Goal: Find specific page/section: Find specific page/section

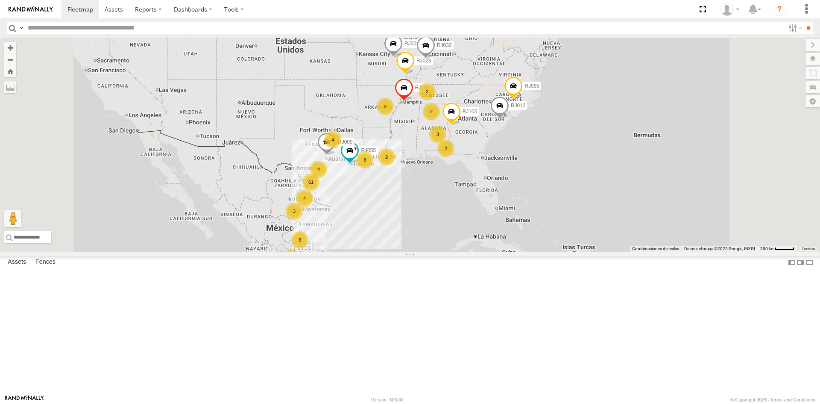
drag, startPoint x: 0, startPoint y: 0, endPoint x: 64, endPoint y: 30, distance: 70.7
click at [64, 30] on input "text" at bounding box center [404, 28] width 760 height 12
paste input "*****"
type input "*****"
click at [804, 22] on input "**" at bounding box center [809, 28] width 10 height 12
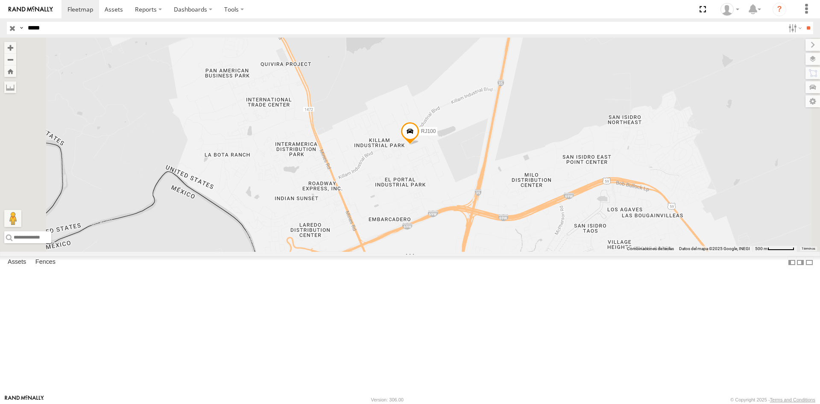
click at [0, 0] on div "RJ100" at bounding box center [0, 0] width 0 height 0
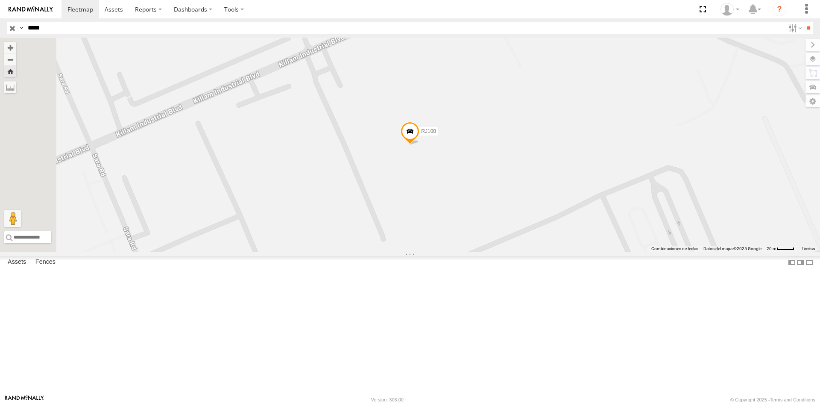
click at [420, 145] on span at bounding box center [410, 133] width 19 height 23
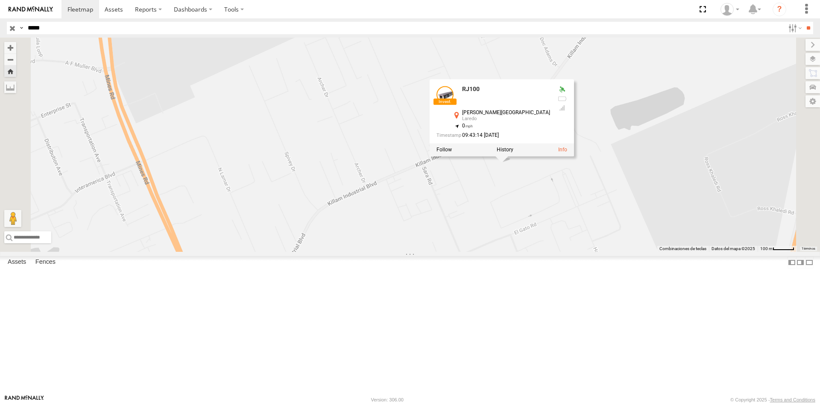
drag, startPoint x: 652, startPoint y: 288, endPoint x: 437, endPoint y: 268, distance: 216.3
click at [438, 252] on div "RJ100 RJ100 [PERSON_NAME][GEOGRAPHIC_DATA] 27.61928 , -99.50697 0 09:43:14 [DAT…" at bounding box center [410, 145] width 820 height 214
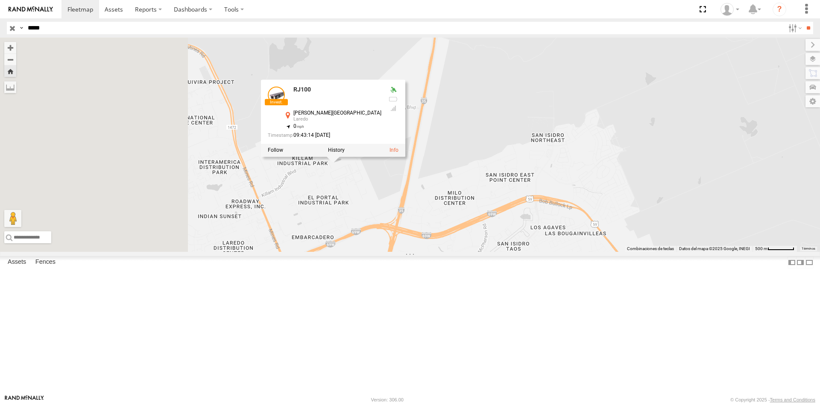
drag, startPoint x: 524, startPoint y: 244, endPoint x: 551, endPoint y: 240, distance: 26.8
click at [551, 240] on div "RJ100 RJ100 [PERSON_NAME][GEOGRAPHIC_DATA] 27.61928 , -99.50697 0 09:43:14 [DAT…" at bounding box center [410, 145] width 820 height 214
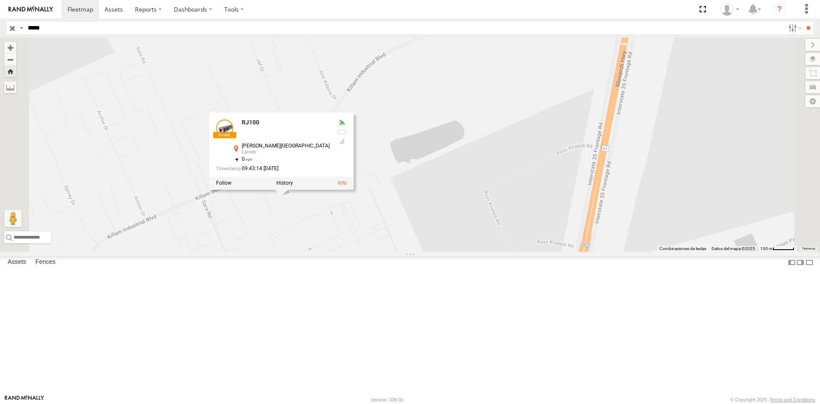
click at [520, 231] on div "RJ100 RJ100 [PERSON_NAME][GEOGRAPHIC_DATA] 27.61928 , -99.50697 0 09:43:14 [DAT…" at bounding box center [410, 145] width 820 height 214
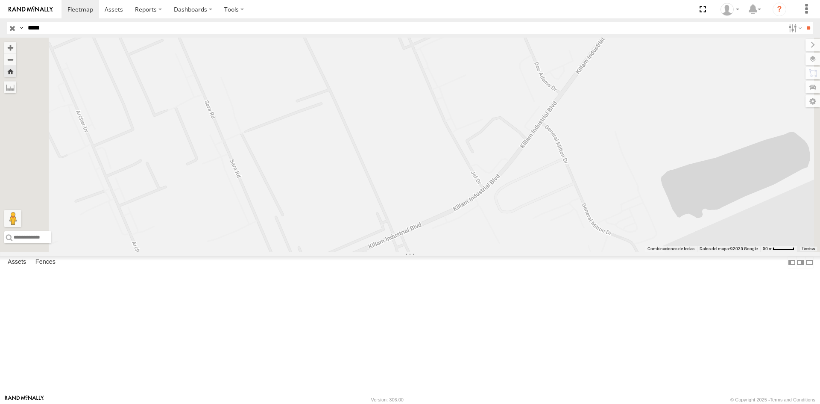
click at [454, 282] on span at bounding box center [444, 270] width 19 height 23
drag, startPoint x: 548, startPoint y: 311, endPoint x: 568, endPoint y: 309, distance: 20.2
click at [493, 242] on div "Laredo" at bounding box center [449, 239] width 88 height 5
drag, startPoint x: 555, startPoint y: 311, endPoint x: 559, endPoint y: 309, distance: 4.8
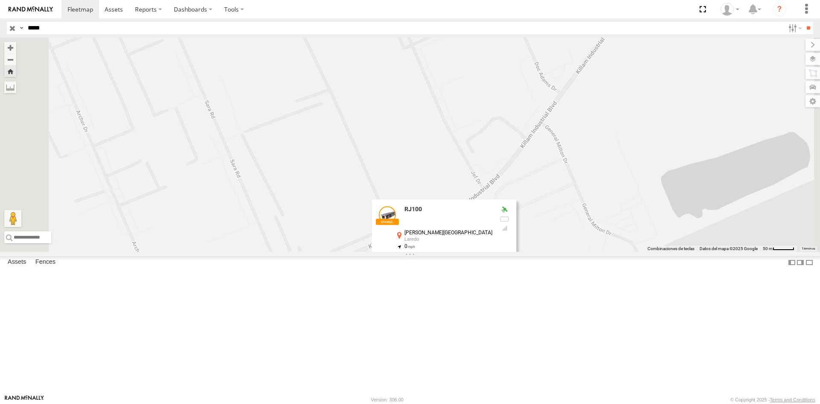
click at [493, 242] on div "Laredo" at bounding box center [449, 239] width 88 height 5
drag, startPoint x: 573, startPoint y: 303, endPoint x: 524, endPoint y: 303, distance: 48.7
click at [493, 244] on div "[PERSON_NAME][GEOGRAPHIC_DATA] 27.61928 , -99.50697" at bounding box center [443, 236] width 98 height 13
copy div "[PERSON_NAME][GEOGRAPHIC_DATA]"
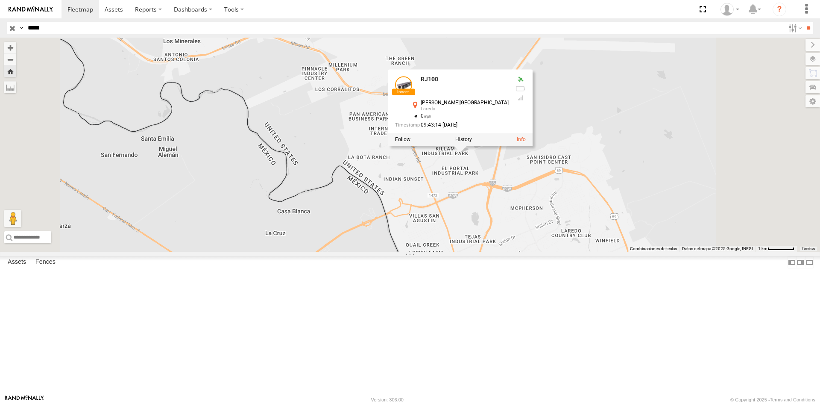
drag, startPoint x: 648, startPoint y: 269, endPoint x: 615, endPoint y: 247, distance: 39.1
click at [615, 247] on div "RJ100 RJ100 [PERSON_NAME][GEOGRAPHIC_DATA] 27.61928 , -99.50697 0 09:43:14 [DAT…" at bounding box center [410, 145] width 820 height 214
